Goal: Task Accomplishment & Management: Manage account settings

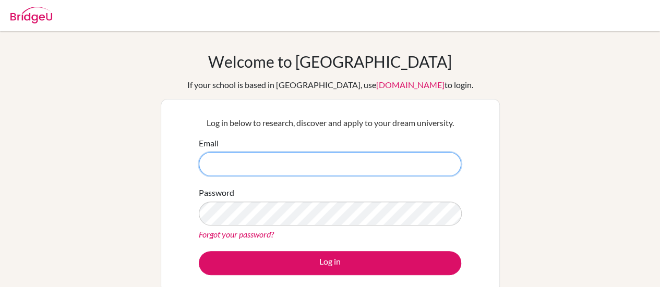
click at [291, 167] on input "Email" at bounding box center [330, 164] width 262 height 24
type input "DIA210026@diaestudents.com"
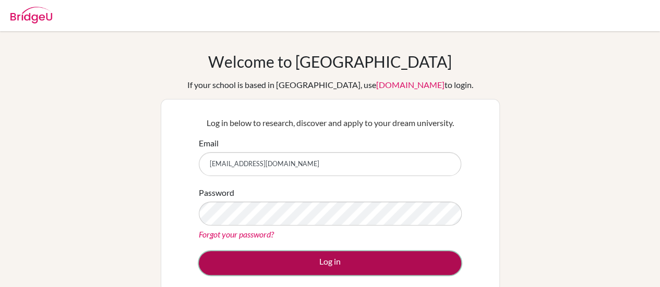
click at [346, 264] on button "Log in" at bounding box center [330, 263] width 262 height 24
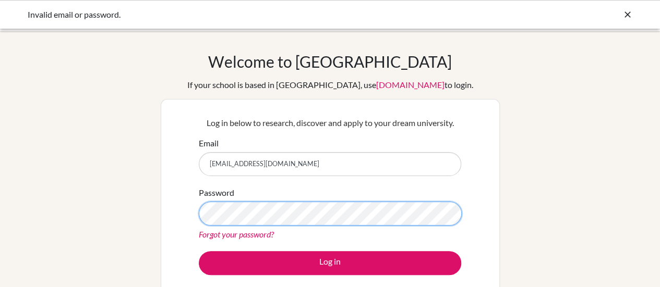
click at [199, 251] on button "Log in" at bounding box center [330, 263] width 262 height 24
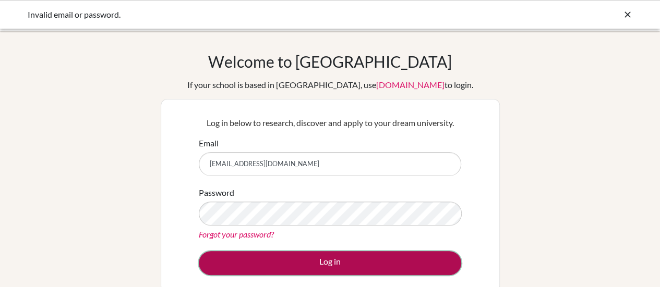
click at [327, 274] on button "Log in" at bounding box center [330, 263] width 262 height 24
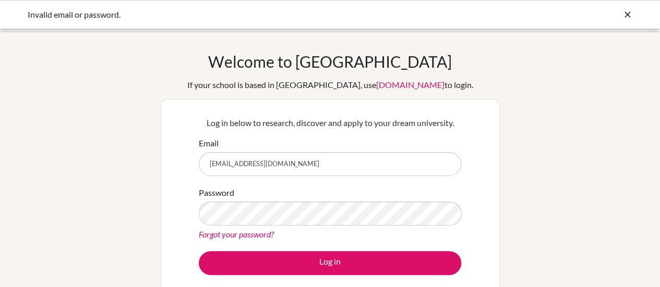
click at [244, 231] on link "Forgot your password?" at bounding box center [236, 234] width 75 height 10
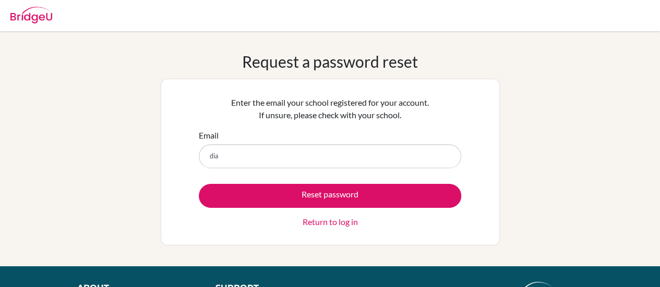
type input "[EMAIL_ADDRESS][DOMAIN_NAME]"
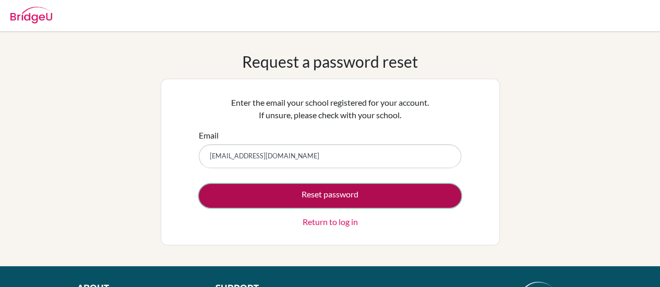
click at [318, 188] on button "Reset password" at bounding box center [330, 196] width 262 height 24
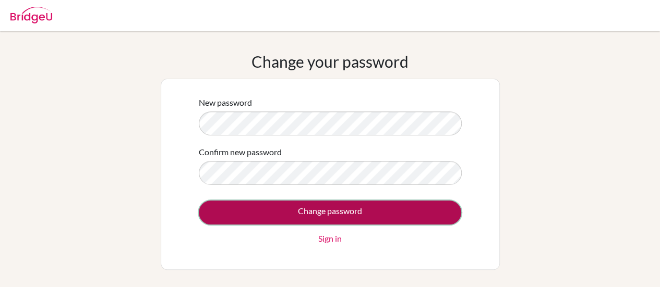
click at [322, 208] on input "Change password" at bounding box center [330, 213] width 262 height 24
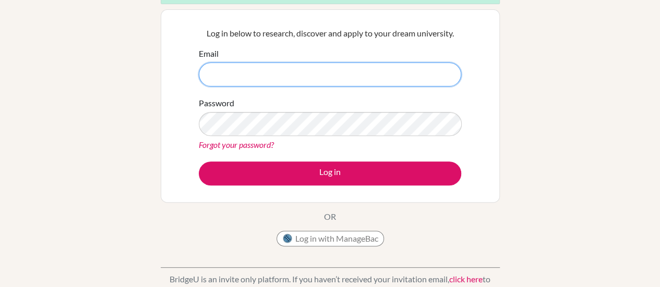
scroll to position [117, 0]
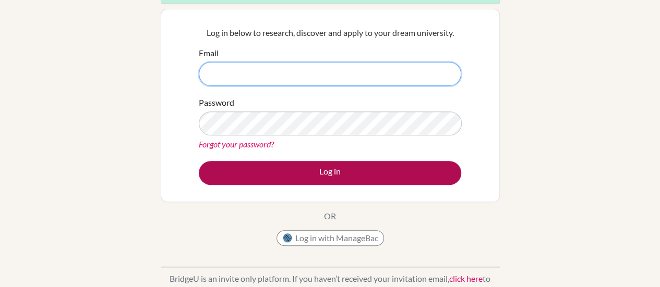
type input "[EMAIL_ADDRESS][DOMAIN_NAME]"
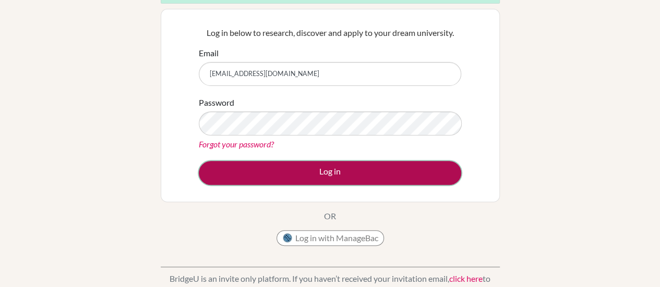
click at [308, 175] on button "Log in" at bounding box center [330, 173] width 262 height 24
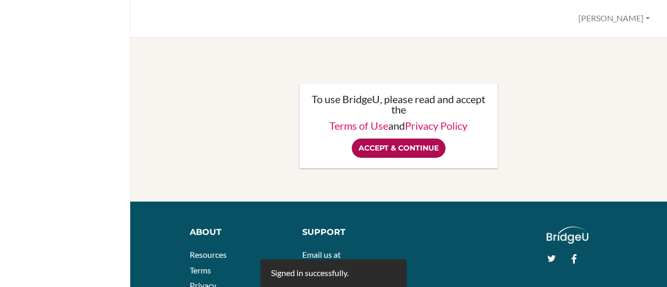
click at [375, 144] on input "Accept & Continue" at bounding box center [399, 148] width 94 height 19
